Goal: Task Accomplishment & Management: Manage account settings

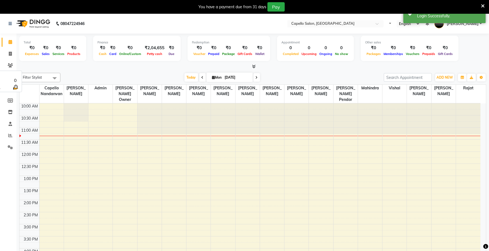
select select "en"
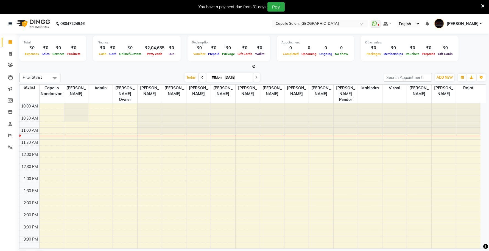
click at [483, 5] on icon at bounding box center [484, 6] width 4 height 5
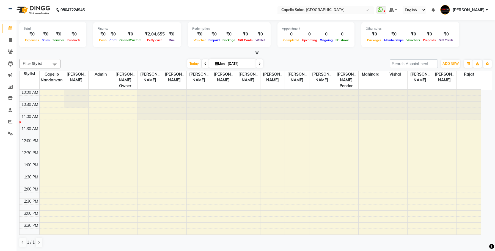
click at [339, 10] on input "text" at bounding box center [320, 10] width 80 height 5
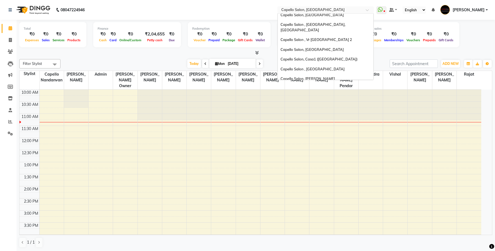
scroll to position [46, 0]
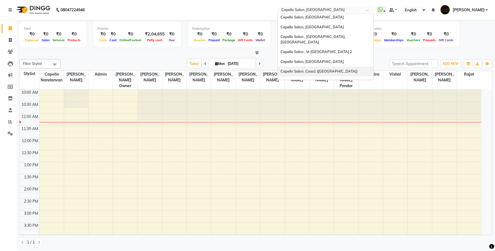
click at [334, 69] on span "Capello Salon, Casa1 ([GEOGRAPHIC_DATA])" at bounding box center [318, 71] width 77 height 4
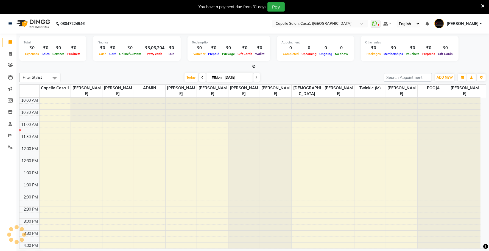
select select "en"
click at [9, 110] on icon at bounding box center [10, 112] width 5 height 4
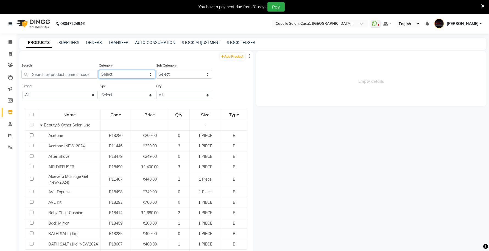
click at [131, 72] on select "Select Keramelon Skin Makeup Personal Care Appliances Beard Beauty Planet Botox…" at bounding box center [127, 74] width 56 height 9
click at [71, 74] on input "text" at bounding box center [59, 74] width 76 height 9
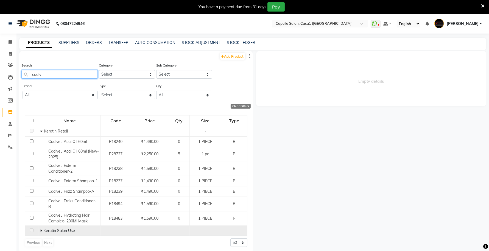
type input "cadiv"
click at [40, 229] on icon at bounding box center [41, 231] width 2 height 4
click at [322, 24] on input "text" at bounding box center [315, 23] width 80 height 5
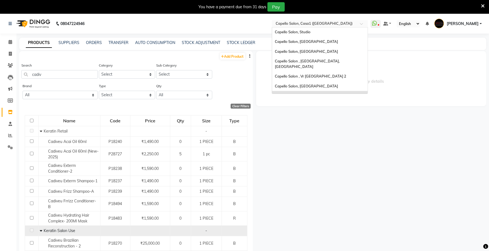
scroll to position [19, 0]
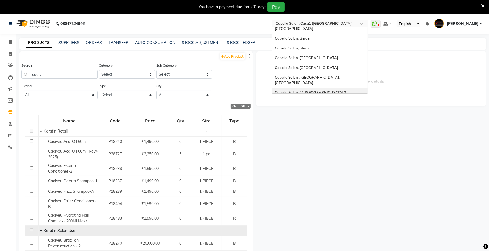
click at [318, 90] on span "Capello Salon , Vr [GEOGRAPHIC_DATA] 2" at bounding box center [310, 92] width 71 height 4
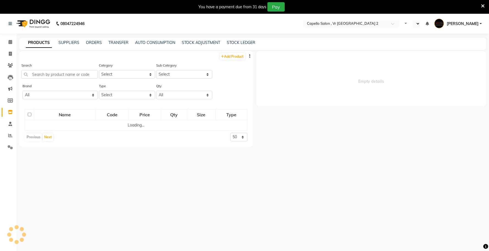
select select "en"
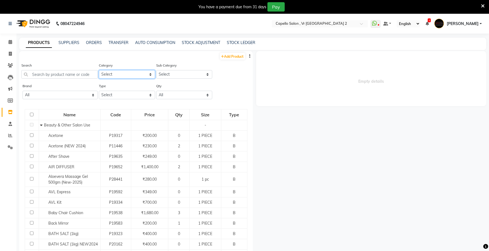
click at [109, 76] on select "Select Keramelon Skin Makeup Personal Care Appliances [PERSON_NAME] Beauty Plan…" at bounding box center [127, 74] width 56 height 9
select select "332901500"
click at [99, 70] on select "Select Keramelon Skin Makeup Personal Care Appliances [PERSON_NAME] Beauty Plan…" at bounding box center [127, 74] width 56 height 9
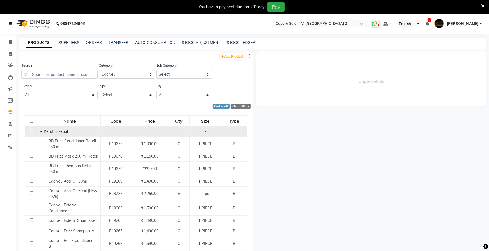
click at [44, 130] on span "Keratin Retail" at bounding box center [56, 131] width 24 height 5
click at [40, 130] on icon at bounding box center [41, 131] width 2 height 4
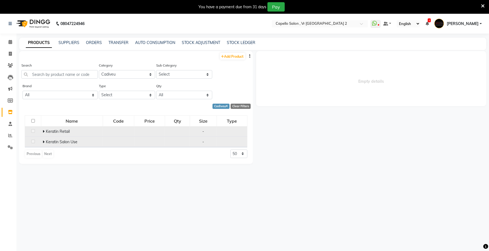
click at [42, 142] on td "Keratin Salon Use" at bounding box center [72, 142] width 62 height 10
click at [45, 140] on span at bounding box center [44, 141] width 3 height 5
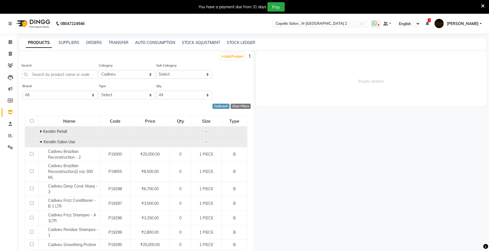
click at [319, 24] on input "text" at bounding box center [315, 23] width 80 height 5
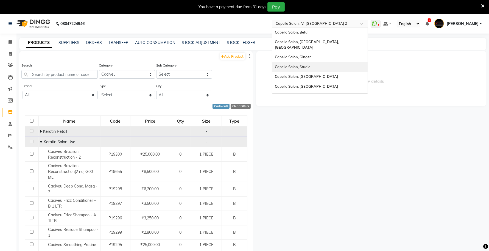
click at [311, 65] on span "Capello Salon, Studio" at bounding box center [293, 67] width 36 height 4
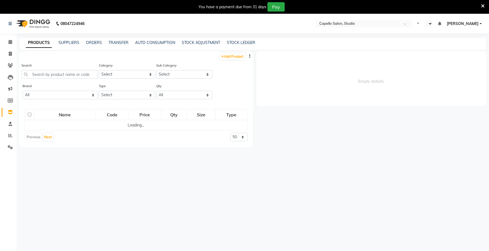
select select "en"
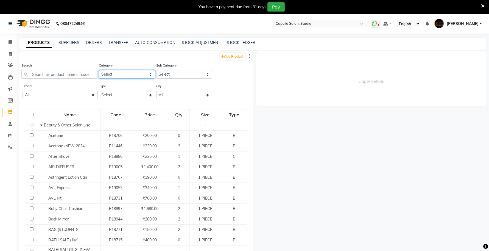
click at [121, 74] on select "Select Keramelon Skin Makeup Personal Care Appliances Beard Beauty Planet Botox…" at bounding box center [127, 74] width 56 height 9
select select "332901500"
click at [99, 70] on select "Select Keramelon Skin Makeup Personal Care Appliances Beard Beauty Planet Botox…" at bounding box center [127, 74] width 56 height 9
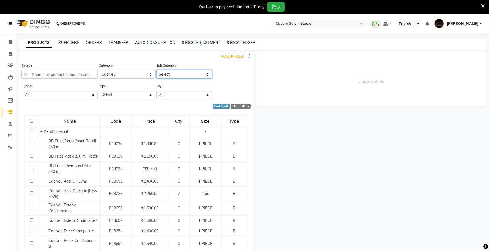
click at [184, 72] on select "Select Keratin Retail Keratin Salon Use" at bounding box center [184, 74] width 56 height 9
select select "332901502"
click at [156, 70] on select "Select Keratin Retail Keratin Salon Use" at bounding box center [184, 74] width 56 height 9
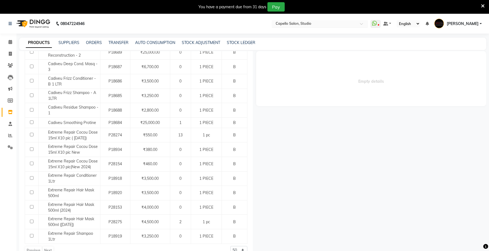
click at [342, 23] on input "text" at bounding box center [315, 23] width 80 height 5
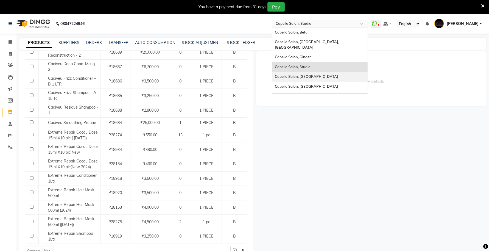
click at [331, 74] on span "Capello Salon, [GEOGRAPHIC_DATA]" at bounding box center [306, 76] width 63 height 4
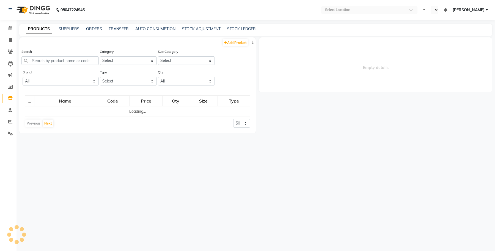
select select "en"
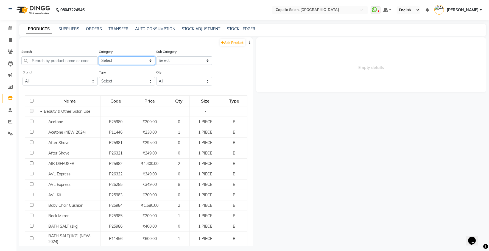
click at [129, 59] on select "Select Keramelon Skin Makeup Personal Care Appliances [PERSON_NAME] Beauty Plan…" at bounding box center [127, 60] width 56 height 9
select select "332901500"
click at [99, 56] on select "Select Keramelon Skin Makeup Personal Care Appliances [PERSON_NAME] Beauty Plan…" at bounding box center [127, 60] width 56 height 9
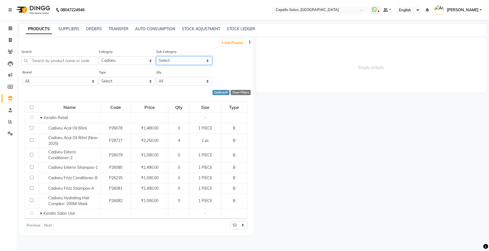
click at [186, 59] on select "Select Keratin Retail Keratin Salon Use" at bounding box center [184, 60] width 56 height 9
select select "332901502"
click at [156, 56] on select "Select Keratin Retail Keratin Salon Use" at bounding box center [184, 60] width 56 height 9
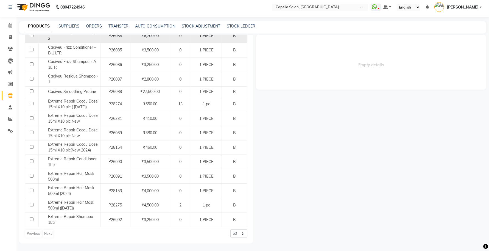
scroll to position [3, 0]
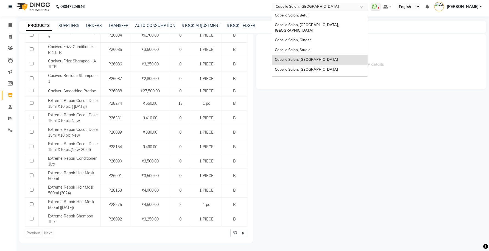
click at [317, 7] on input "text" at bounding box center [315, 6] width 80 height 5
click at [323, 67] on span "Capello Salon, [GEOGRAPHIC_DATA]" at bounding box center [306, 69] width 63 height 4
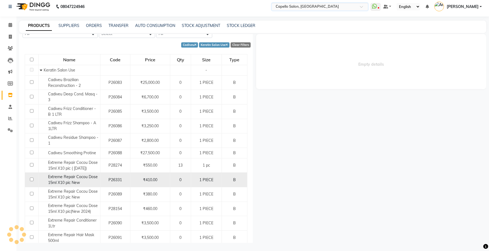
scroll to position [0, 0]
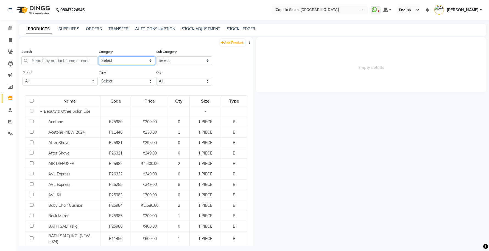
click at [128, 61] on select "Select Keramelon Skin Makeup Personal Care Appliances [PERSON_NAME] Beauty Plan…" at bounding box center [127, 60] width 56 height 9
drag, startPoint x: 118, startPoint y: 26, endPoint x: 113, endPoint y: 30, distance: 6.2
click at [117, 27] on link "TRANSFER" at bounding box center [119, 28] width 20 height 5
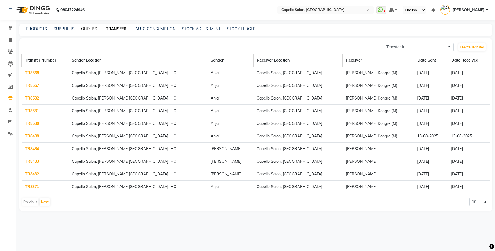
click at [92, 27] on link "ORDERS" at bounding box center [89, 28] width 16 height 5
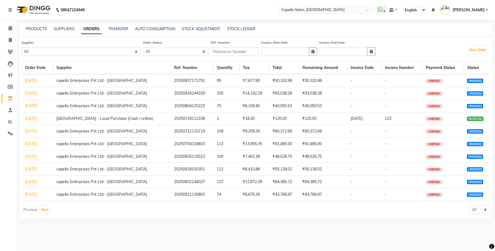
click at [333, 10] on input "text" at bounding box center [320, 10] width 80 height 5
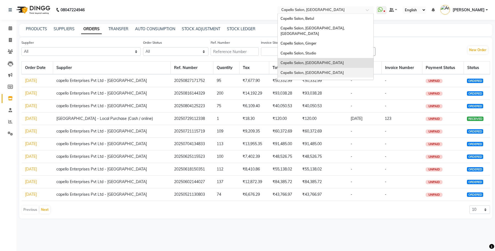
click at [328, 70] on span "Capello Salon, [GEOGRAPHIC_DATA]" at bounding box center [311, 72] width 63 height 4
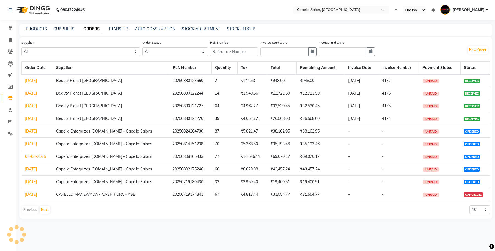
select select "en"
click at [13, 98] on span at bounding box center [10, 98] width 10 height 6
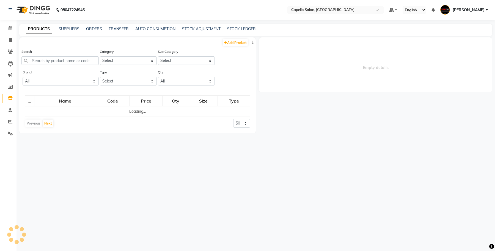
select select
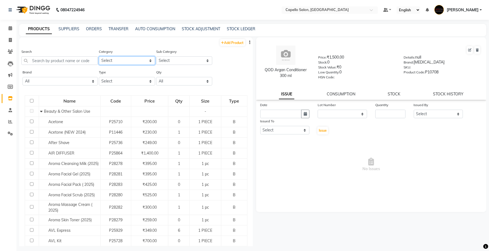
click at [128, 58] on select "Select Keramelon Skin Makeup Personal Care Appliances [PERSON_NAME] Beauty Plan…" at bounding box center [127, 60] width 56 height 9
select select "332901500"
click at [99, 56] on select "Select Keramelon Skin Makeup Personal Care Appliances [PERSON_NAME] Beauty Plan…" at bounding box center [127, 60] width 56 height 9
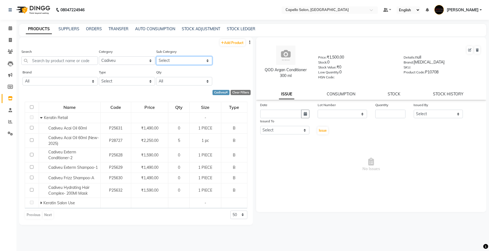
click at [171, 58] on select "Select Keratin Retail Keratin Salon Use" at bounding box center [184, 60] width 56 height 9
select select "332901502"
click at [156, 56] on select "Select Keratin Retail Keratin Salon Use" at bounding box center [184, 60] width 56 height 9
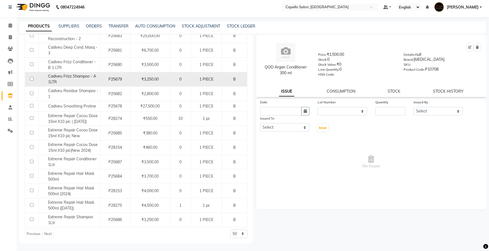
scroll to position [3, 0]
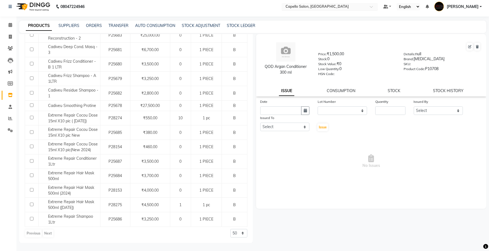
click at [344, 7] on input "text" at bounding box center [325, 6] width 80 height 5
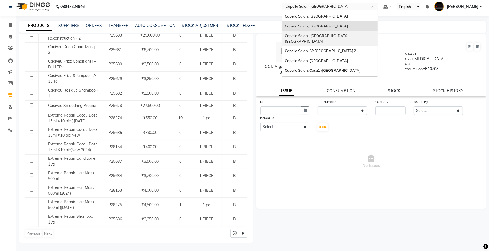
scroll to position [55, 0]
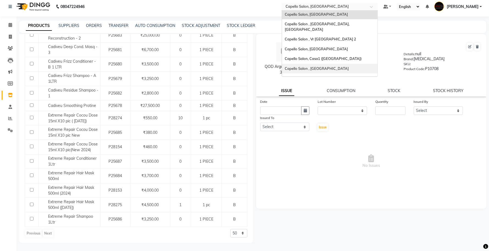
click at [340, 66] on span "Capello Salon , [GEOGRAPHIC_DATA]" at bounding box center [317, 68] width 64 height 4
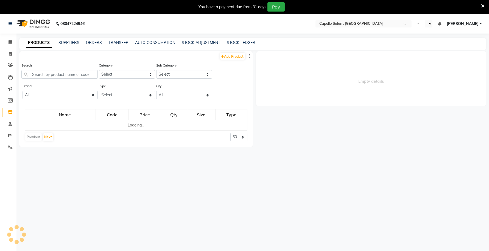
select select "en"
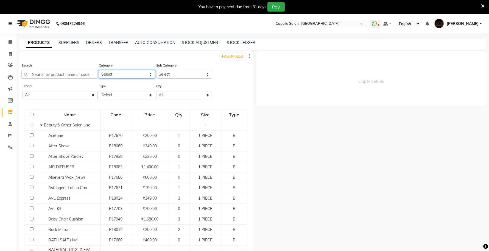
click at [141, 72] on select "Select Keramelon Skin Makeup Personal Care Appliances [PERSON_NAME] Beauty Plan…" at bounding box center [127, 74] width 56 height 9
select select "332901500"
click at [99, 70] on select "Select Keramelon Skin Makeup Personal Care Appliances [PERSON_NAME] Beauty Plan…" at bounding box center [127, 74] width 56 height 9
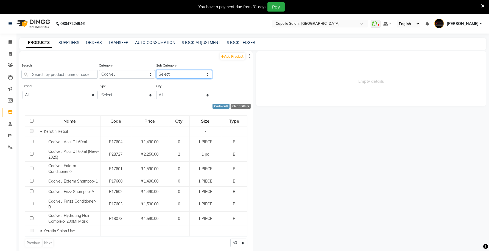
click at [194, 71] on select "Select Keratin Retail Keratin Salon Use" at bounding box center [184, 74] width 56 height 9
select select "332901502"
click at [156, 70] on select "Select Keratin Retail Keratin Salon Use" at bounding box center [184, 74] width 56 height 9
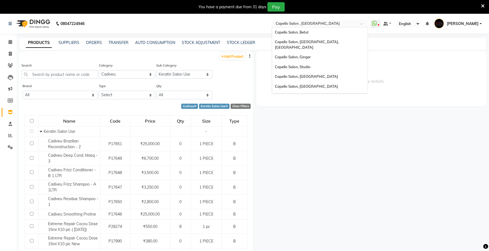
click at [341, 22] on input "text" at bounding box center [315, 23] width 80 height 5
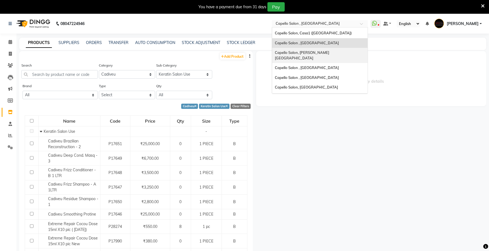
click at [339, 48] on div "Capello Salon, [PERSON_NAME][GEOGRAPHIC_DATA]" at bounding box center [320, 55] width 96 height 15
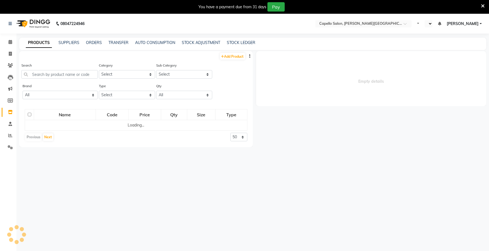
select select "en"
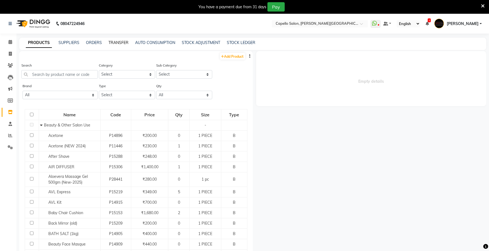
click at [115, 41] on link "TRANSFER" at bounding box center [119, 42] width 20 height 5
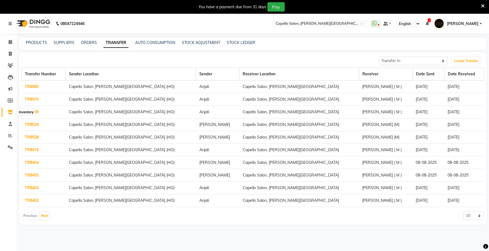
click at [12, 110] on icon at bounding box center [10, 112] width 5 height 4
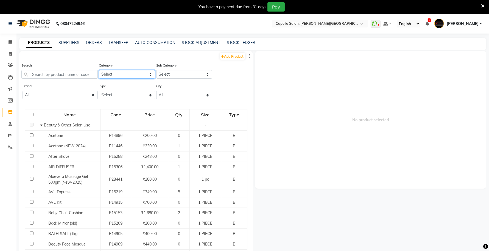
click at [140, 74] on select "Select Keramelon Skin Makeup Personal Care Appliances [PERSON_NAME] Beauty Plan…" at bounding box center [127, 74] width 56 height 9
select select "332901500"
click at [99, 70] on select "Select Keramelon Skin Makeup Personal Care Appliances [PERSON_NAME] Beauty Plan…" at bounding box center [127, 74] width 56 height 9
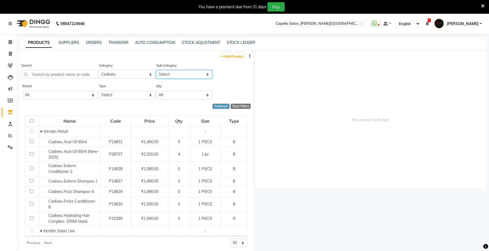
click at [187, 74] on select "Select Keratin Retail Keratin Salon Use" at bounding box center [184, 74] width 56 height 9
select select "332901502"
click at [156, 70] on select "Select Keratin Retail Keratin Salon Use" at bounding box center [184, 74] width 56 height 9
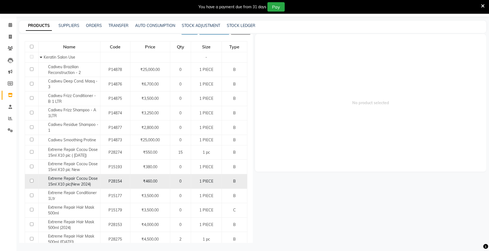
scroll to position [23, 0]
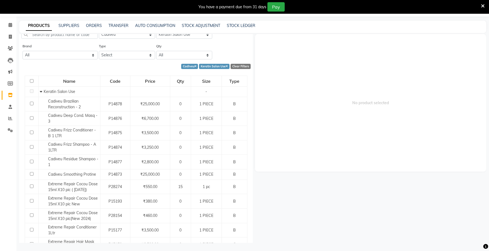
click at [484, 6] on icon at bounding box center [484, 6] width 4 height 5
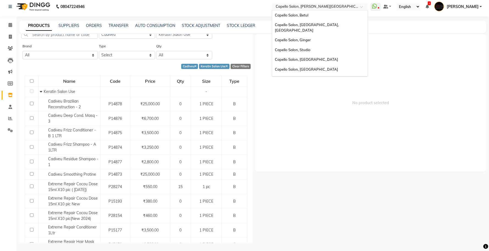
click at [326, 7] on input "text" at bounding box center [315, 6] width 80 height 5
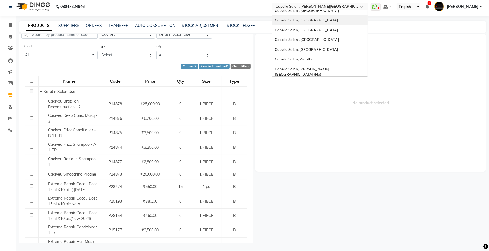
scroll to position [148, 0]
click at [321, 46] on span "Capello Salon, [GEOGRAPHIC_DATA]" at bounding box center [306, 48] width 63 height 4
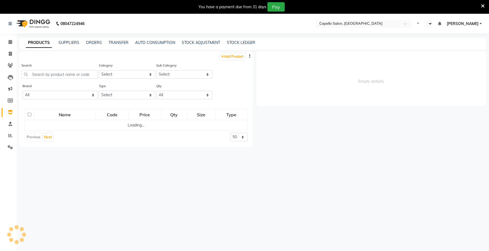
select select "en"
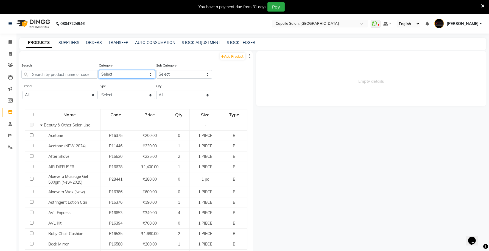
click at [142, 73] on select "Select Keramelon Skin Makeup Personal Care Appliances [PERSON_NAME] Beauty Plan…" at bounding box center [127, 74] width 56 height 9
select select "332901500"
click at [99, 70] on select "Select Keramelon Skin Makeup Personal Care Appliances [PERSON_NAME] Beauty Plan…" at bounding box center [127, 74] width 56 height 9
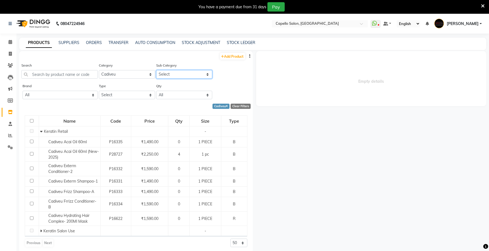
click at [197, 76] on select "Select Keratin Retail Keratin Salon Use" at bounding box center [184, 74] width 56 height 9
select select "332901502"
click at [156, 70] on select "Select Keratin Retail Keratin Salon Use" at bounding box center [184, 74] width 56 height 9
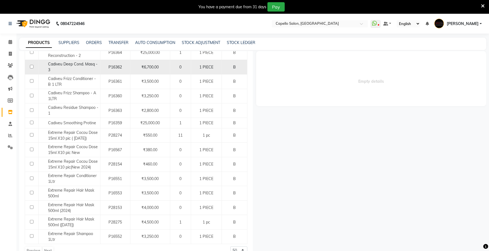
scroll to position [92, 0]
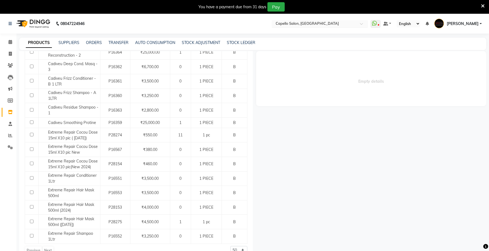
click at [331, 23] on input "text" at bounding box center [315, 23] width 80 height 5
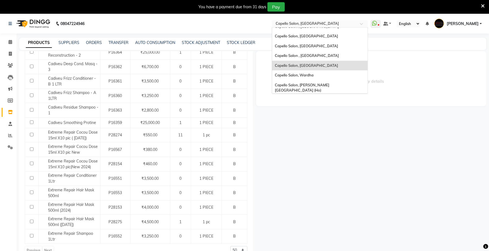
scroll to position [148, 0]
click at [320, 123] on div "Empty details" at bounding box center [370, 155] width 234 height 209
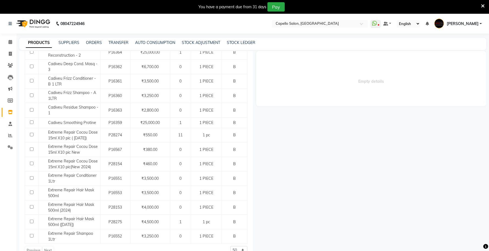
click at [484, 5] on icon at bounding box center [484, 6] width 4 height 5
